Goal: Task Accomplishment & Management: Use online tool/utility

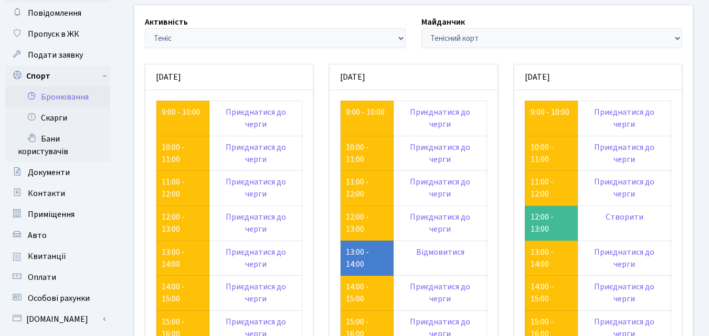
scroll to position [52, 0]
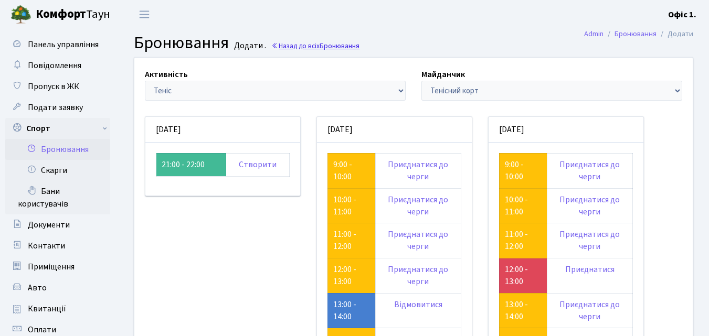
click at [313, 46] on link "Назад до всіх Бронювання" at bounding box center [315, 46] width 88 height 10
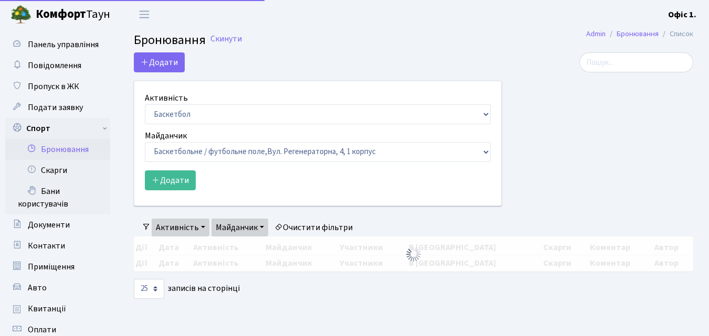
select select "25"
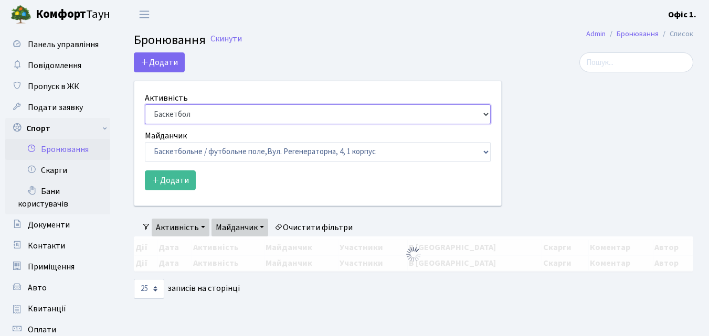
click at [486, 115] on select "Баскетбол Волейбол Йога Катання на роликах Настільний теніс Теніс Футбол Фітнес" at bounding box center [318, 114] width 346 height 20
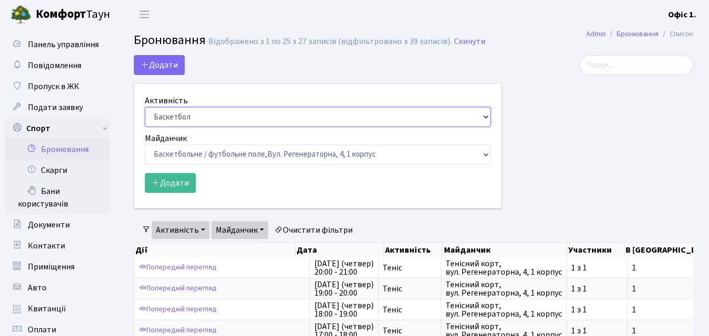
select select "4"
click at [145, 107] on select "Баскетбол Волейбол Йога Катання на роликах Настільний теніс Теніс Футбол Фітнес" at bounding box center [318, 117] width 346 height 20
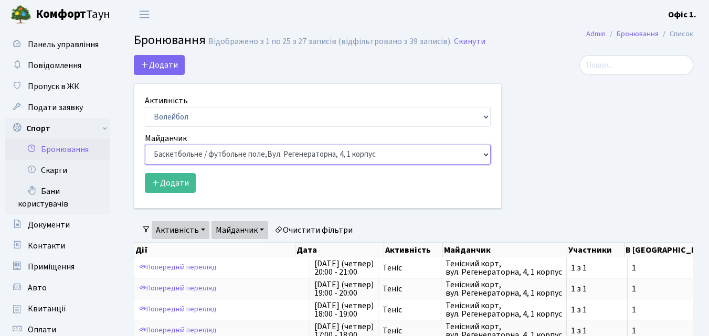
click at [483, 156] on select "Баскетбольне / футбольне поле, Вул. Регенераторна, 4, 1 корпус Баскетбольне пол…" at bounding box center [318, 155] width 346 height 20
select select "4"
click at [145, 145] on select "Баскетбольне / футбольне поле, Вул. Регенераторна, 4, 1 корпус Баскетбольне пол…" at bounding box center [318, 155] width 346 height 20
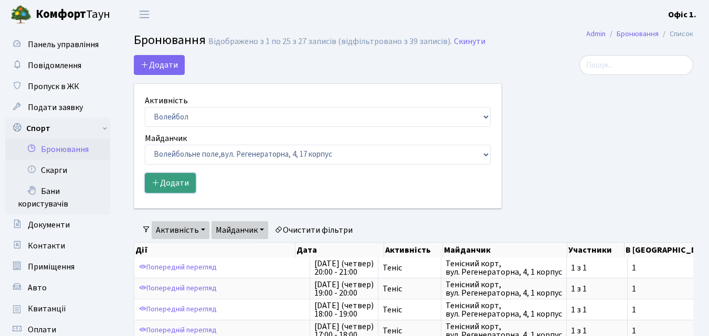
click at [177, 184] on button "Додати" at bounding box center [170, 183] width 51 height 20
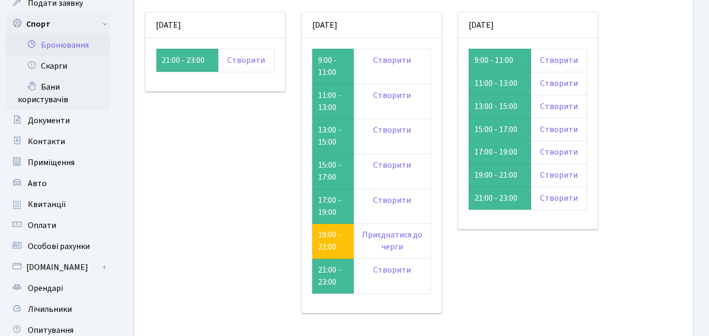
scroll to position [105, 0]
click at [332, 239] on link "19:00 - 21:00" at bounding box center [329, 241] width 23 height 24
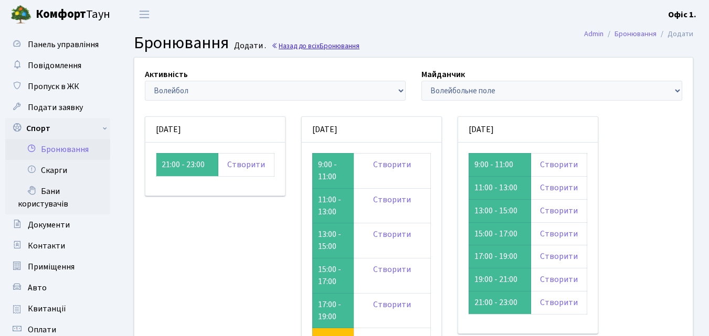
click at [336, 47] on span "Бронювання" at bounding box center [340, 46] width 40 height 10
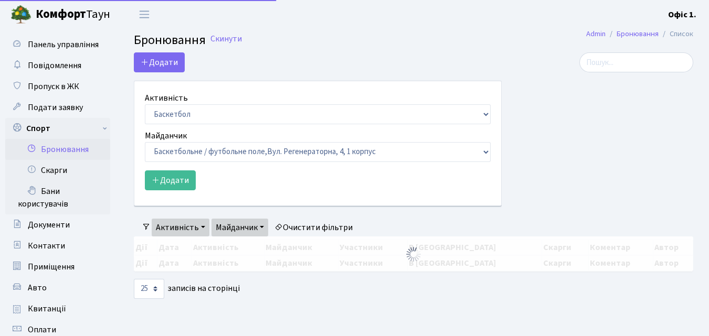
select select "25"
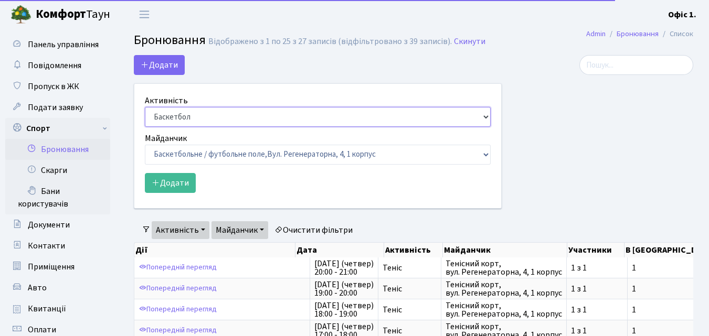
click at [487, 118] on select "Баскетбол Волейбол Йога Катання на роликах Настільний теніс Теніс Футбол Фітнес" at bounding box center [318, 117] width 346 height 20
select select "4"
click at [145, 107] on select "Баскетбол Волейбол Йога Катання на роликах Настільний теніс Теніс Футбол Фітнес" at bounding box center [318, 117] width 346 height 20
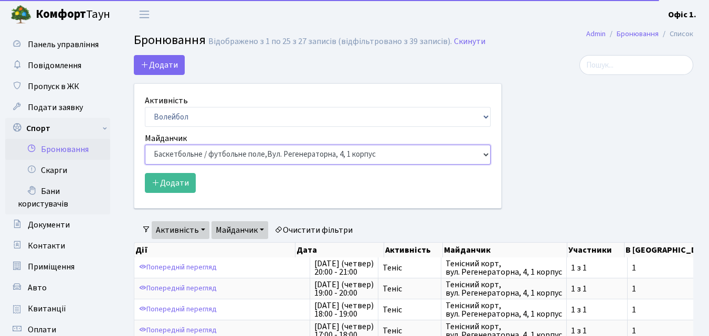
click at [486, 153] on select "Баскетбольне / футбольне поле, Вул. Регенераторна, 4, 1 корпус Баскетбольне пол…" at bounding box center [318, 155] width 346 height 20
select select "8"
click at [145, 145] on select "Баскетбольне / футбольне поле, Вул. Регенераторна, 4, 1 корпус Баскетбольне пол…" at bounding box center [318, 155] width 346 height 20
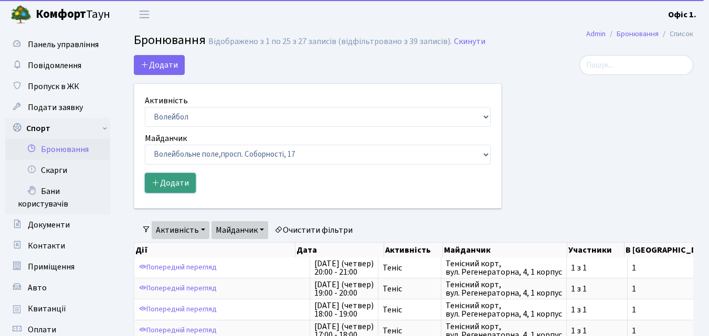
click at [178, 183] on button "Додати" at bounding box center [170, 183] width 51 height 20
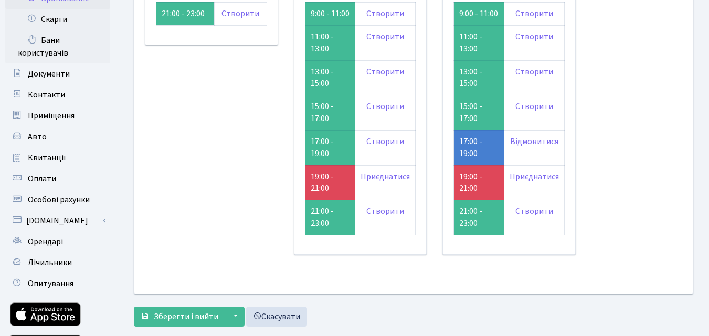
scroll to position [157, 0]
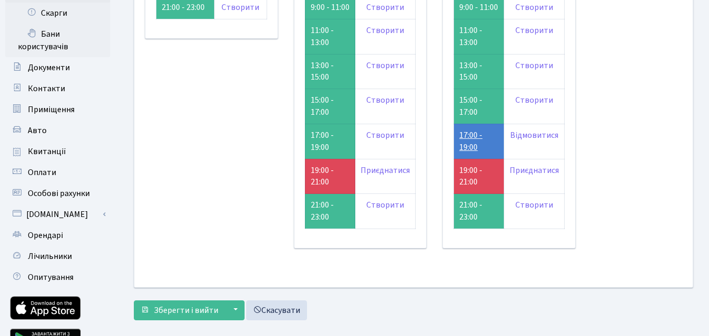
click at [470, 153] on link "17:00 - 19:00" at bounding box center [470, 142] width 23 height 24
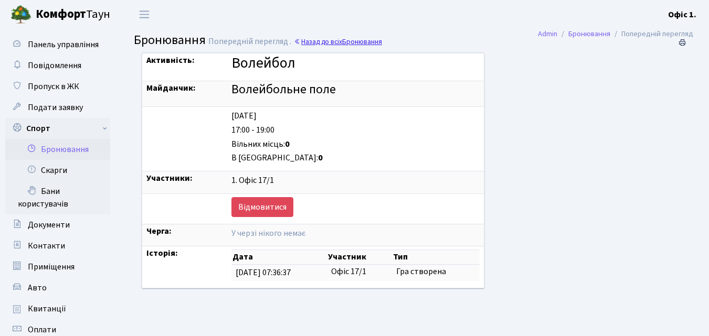
click at [329, 43] on link "Назад до всіх Бронювання" at bounding box center [338, 42] width 88 height 10
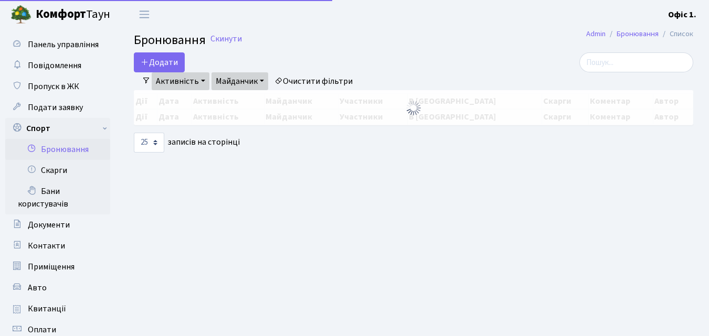
select select "25"
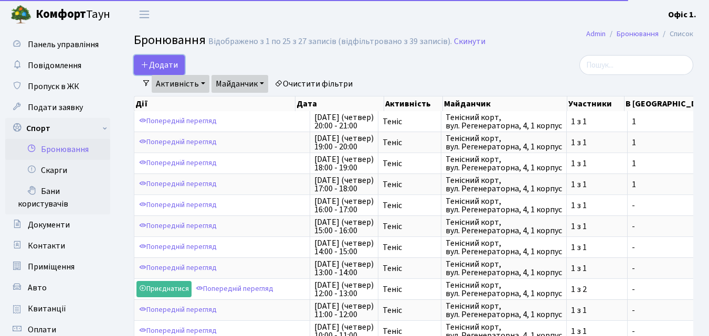
click at [159, 61] on button "Додати" at bounding box center [159, 65] width 51 height 20
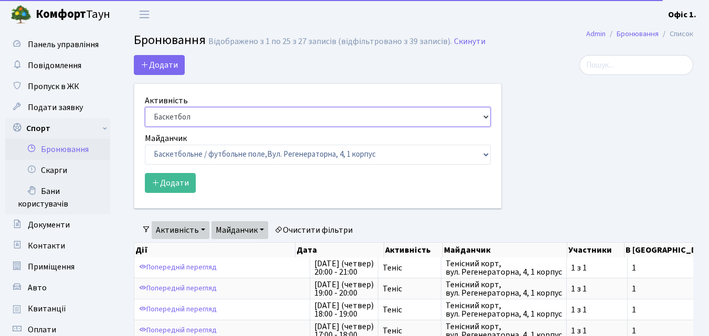
click at [488, 116] on select "Баскетбол Волейбол Йога Катання на роликах Настільний теніс Теніс Футбол Фітнес" at bounding box center [318, 117] width 346 height 20
select select "4"
click at [145, 107] on select "Баскетбол Волейбол Йога Катання на роликах Настільний теніс Теніс Футбол Фітнес" at bounding box center [318, 117] width 346 height 20
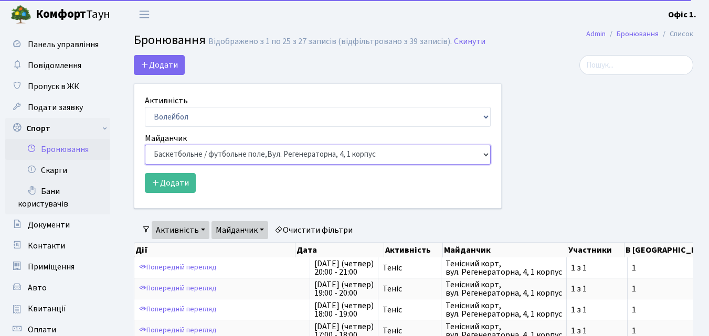
click at [486, 153] on select "Баскетбольне / футбольне поле, Вул. Регенераторна, 4, 1 корпус Баскетбольне пол…" at bounding box center [318, 155] width 346 height 20
select select "8"
click at [145, 145] on select "Баскетбольне / футбольне поле, Вул. Регенераторна, 4, 1 корпус Баскетбольне пол…" at bounding box center [318, 155] width 346 height 20
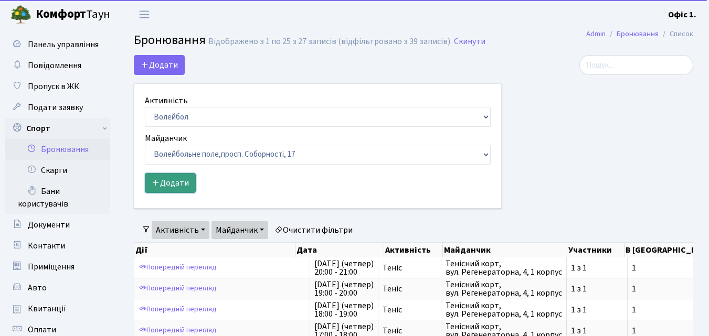
click at [181, 186] on button "Додати" at bounding box center [170, 183] width 51 height 20
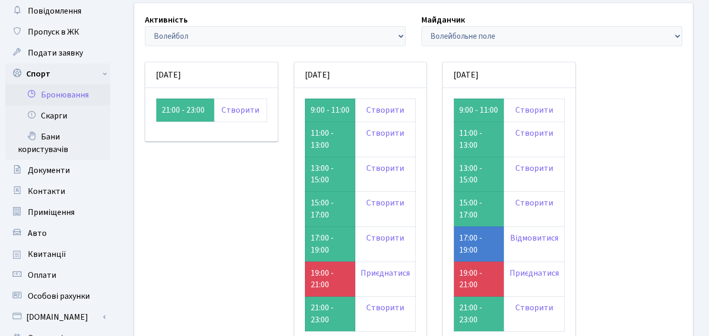
scroll to position [157, 0]
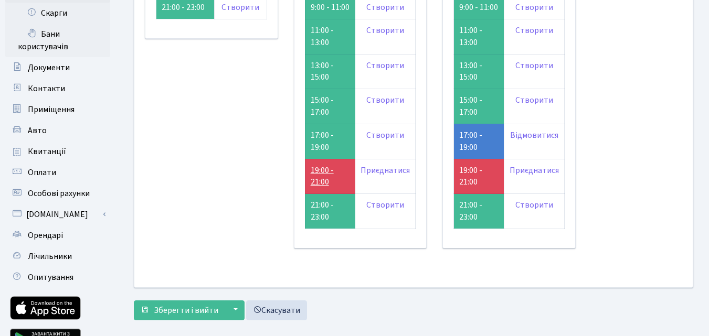
click at [319, 185] on link "19:00 - 21:00" at bounding box center [322, 177] width 23 height 24
click at [470, 183] on link "19:00 - 21:00" at bounding box center [470, 177] width 23 height 24
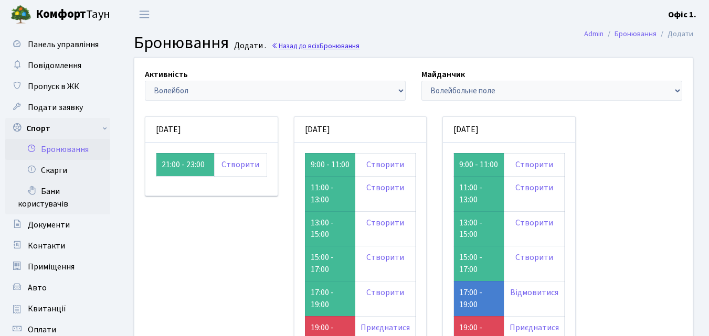
click at [314, 47] on link "Назад до всіх Бронювання" at bounding box center [315, 46] width 88 height 10
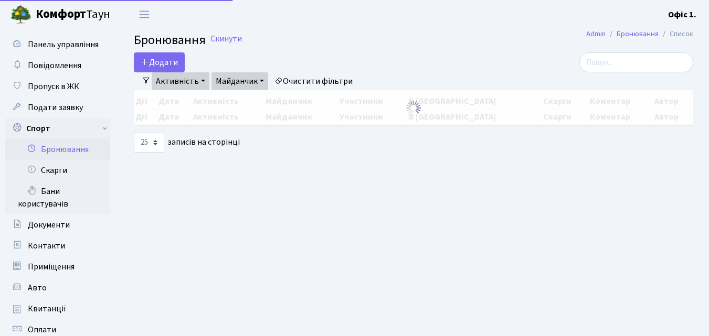
select select "25"
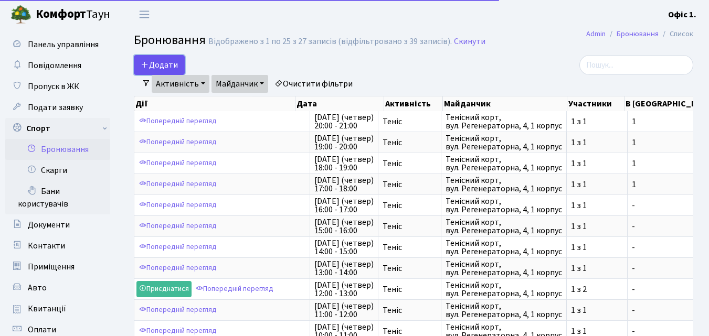
click at [168, 66] on button "Додати" at bounding box center [159, 65] width 51 height 20
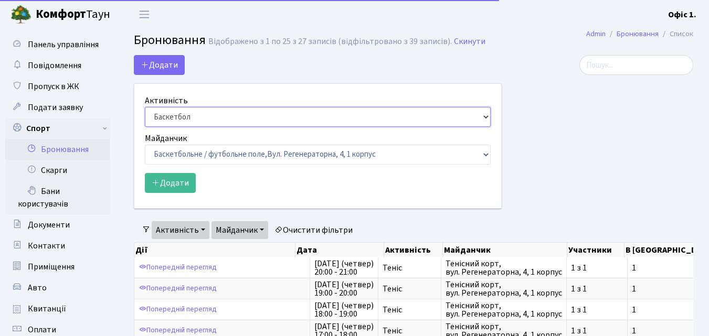
click at [487, 119] on select "Баскетбол Волейбол Йога Катання на роликах Настільний теніс Теніс Футбол Фітнес" at bounding box center [318, 117] width 346 height 20
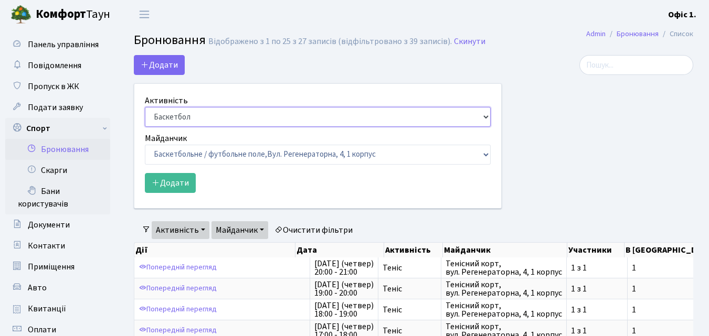
select select "1"
click at [145, 107] on select "Баскетбол Волейбол Йога Катання на роликах Настільний теніс Теніс Футбол Фітнес" at bounding box center [318, 117] width 346 height 20
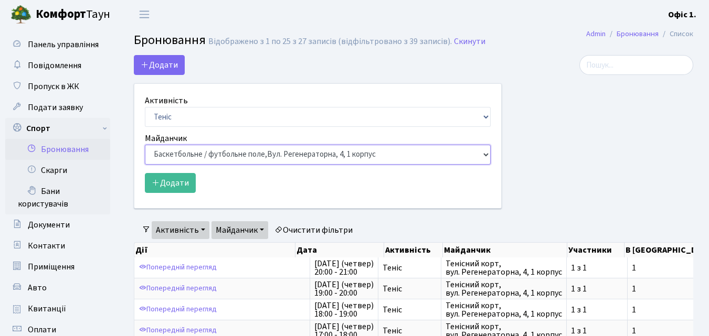
click at [486, 153] on select "Баскетбольне / футбольне поле, Вул. Регенераторна, 4, 1 корпус Баскетбольне пол…" at bounding box center [318, 155] width 346 height 20
select select "1"
click at [145, 145] on select "Баскетбольне / футбольне поле, Вул. Регенераторна, 4, 1 корпус Баскетбольне пол…" at bounding box center [318, 155] width 346 height 20
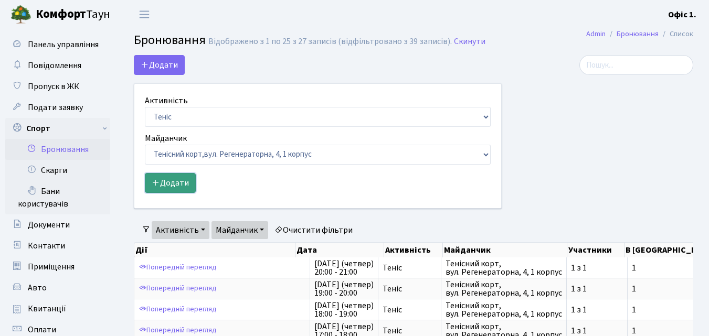
click at [183, 182] on button "Додати" at bounding box center [170, 183] width 51 height 20
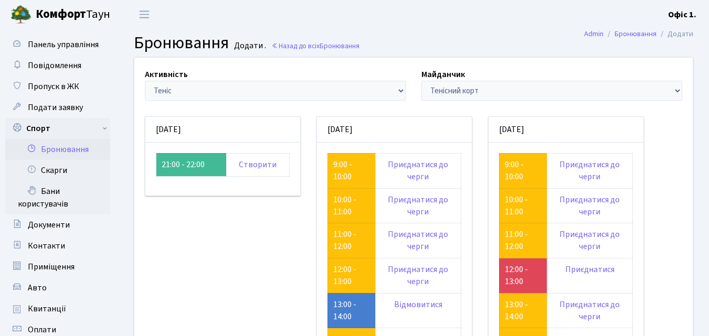
scroll to position [105, 0]
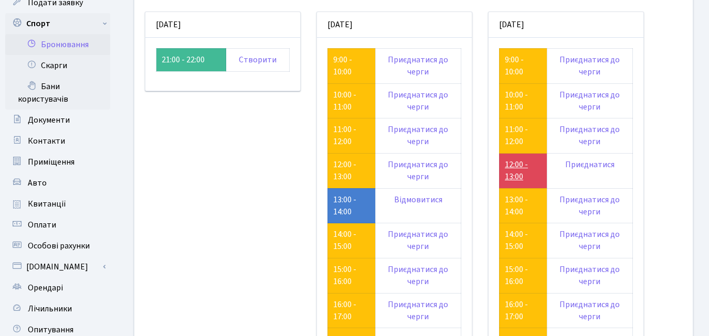
click at [509, 168] on link "12:00 - 13:00" at bounding box center [516, 171] width 23 height 24
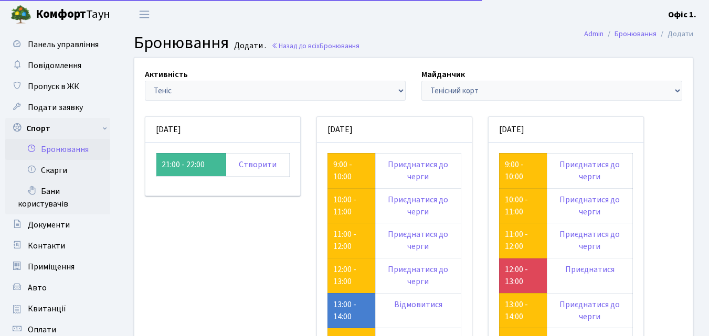
scroll to position [105, 0]
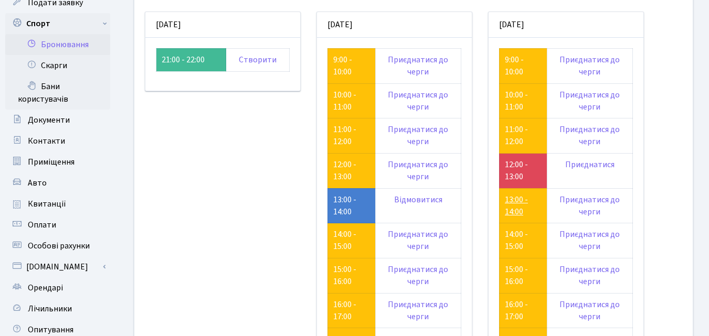
click at [512, 204] on link "13:00 - 14:00" at bounding box center [516, 206] width 23 height 24
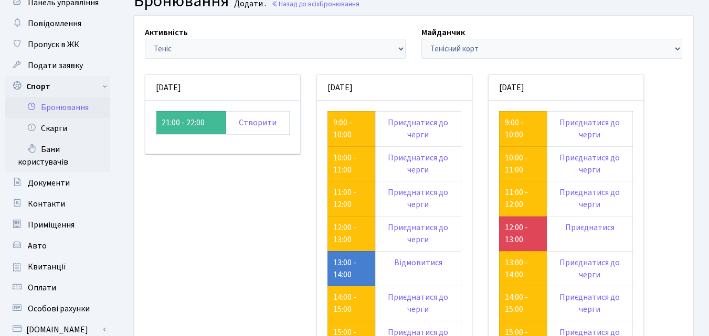
scroll to position [105, 0]
